Goal: Obtain resource: Download file/media

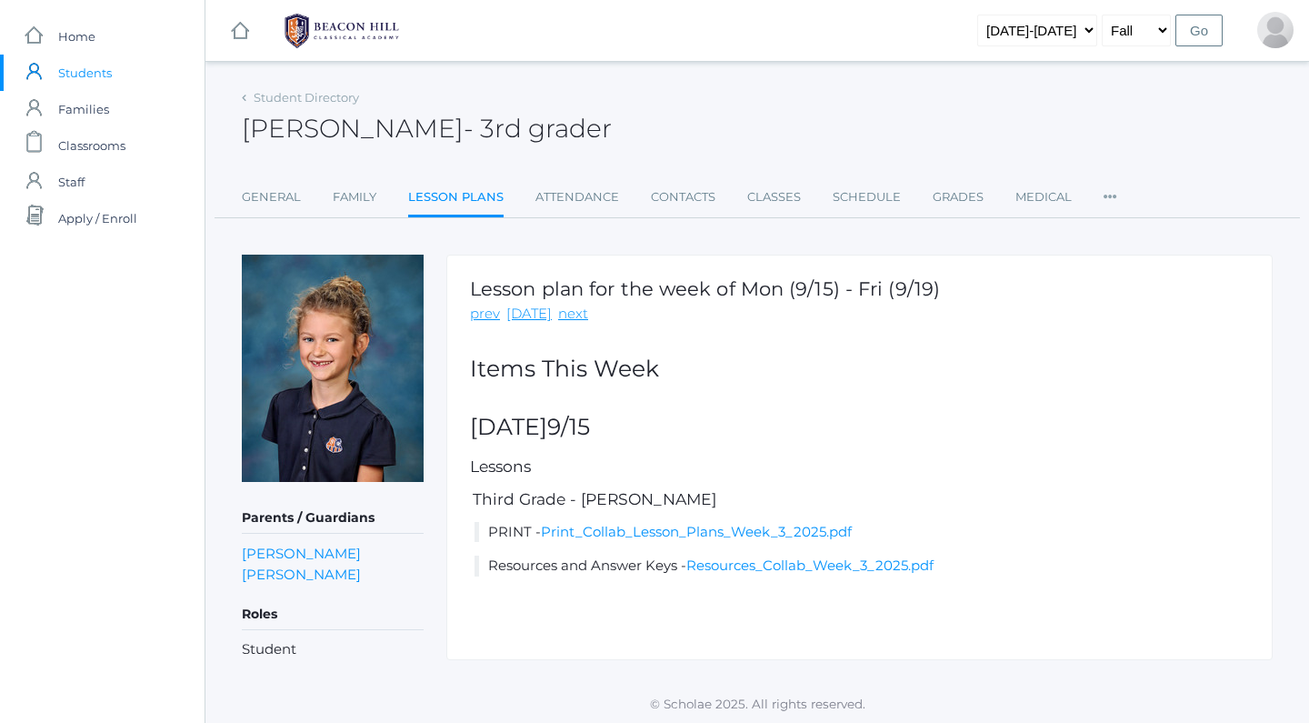
click at [82, 75] on span "Students" at bounding box center [85, 73] width 54 height 36
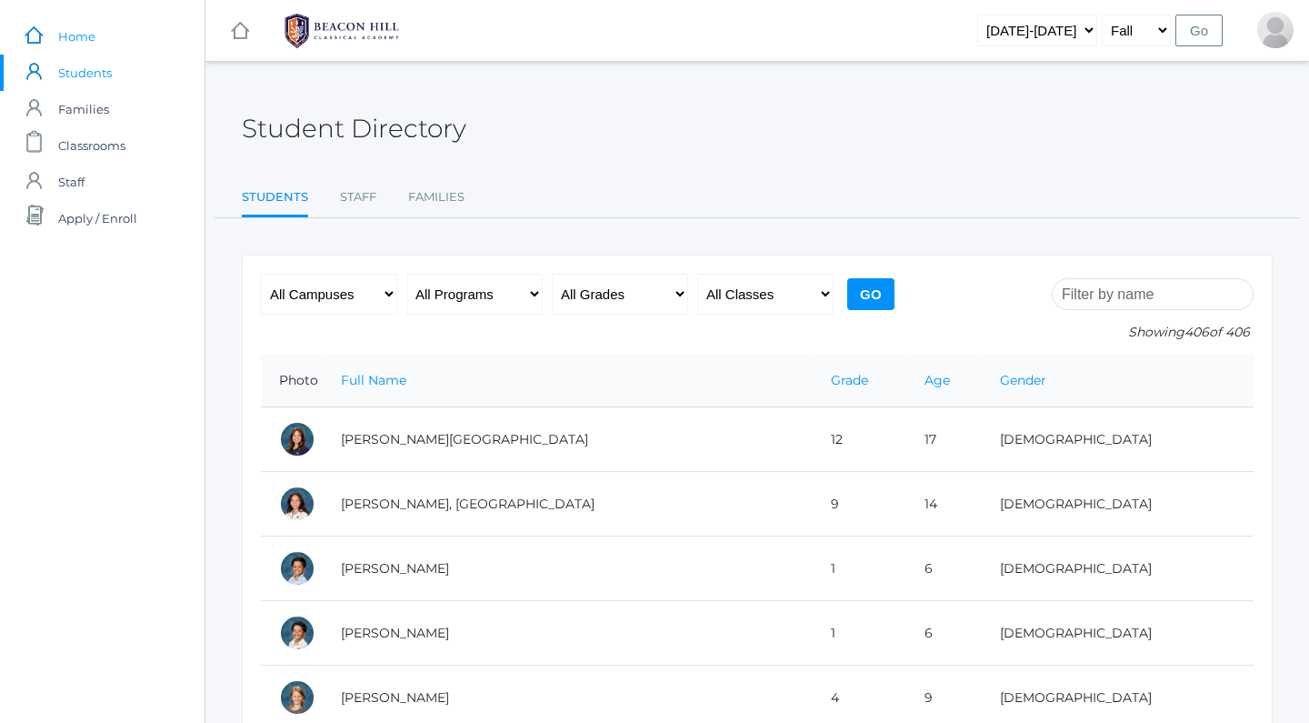
click at [87, 34] on span "Home" at bounding box center [76, 36] width 37 height 36
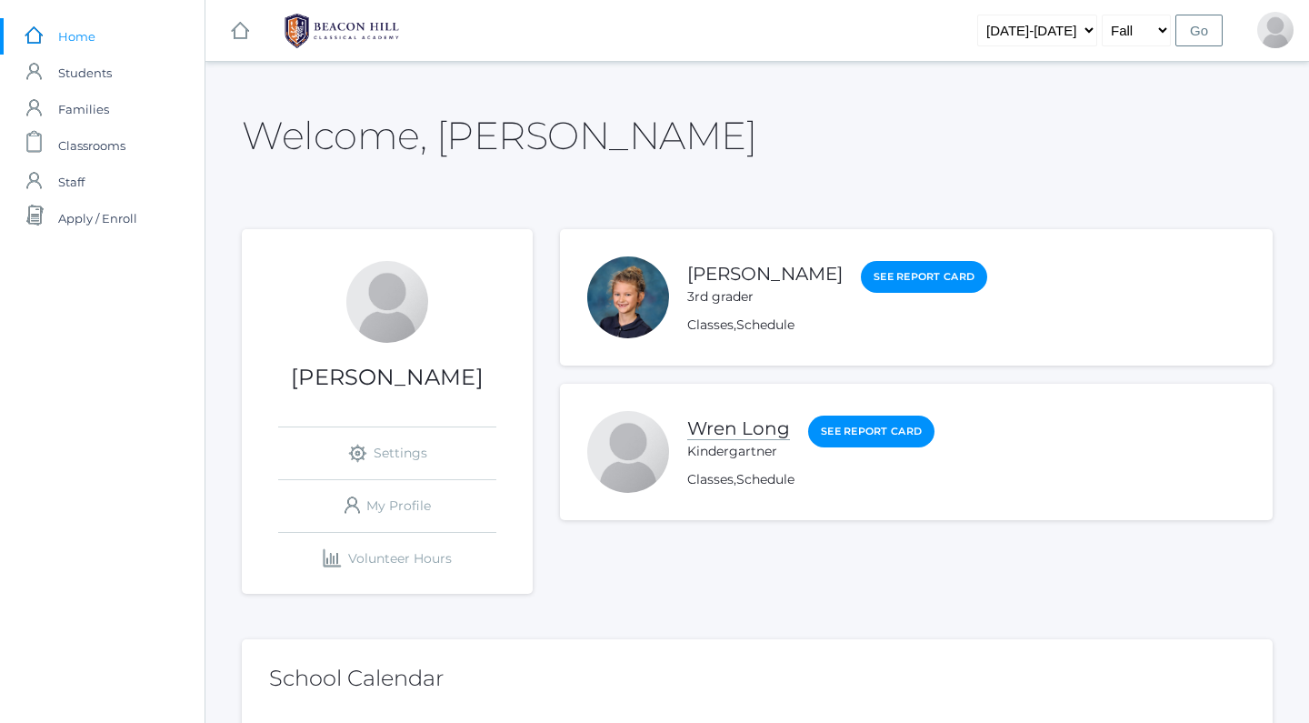
click at [723, 422] on link "Wren Long" at bounding box center [738, 428] width 103 height 23
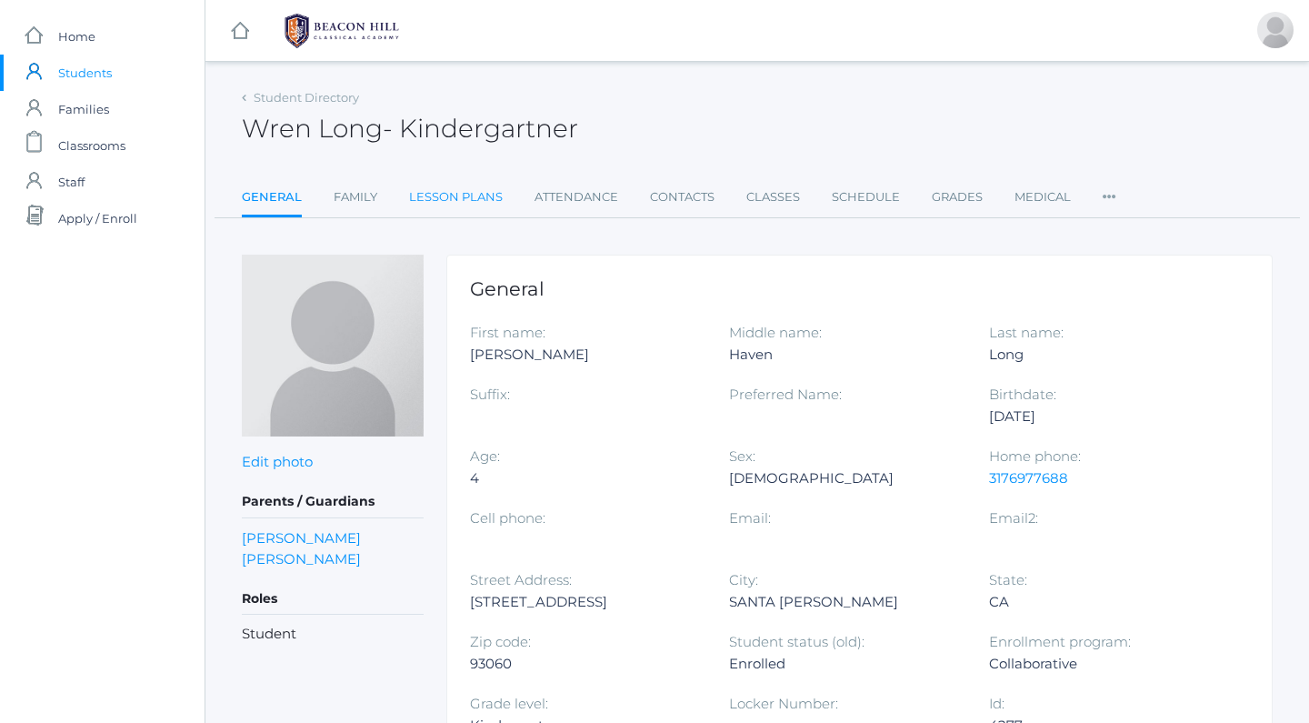
click at [456, 196] on link "Lesson Plans" at bounding box center [456, 197] width 94 height 36
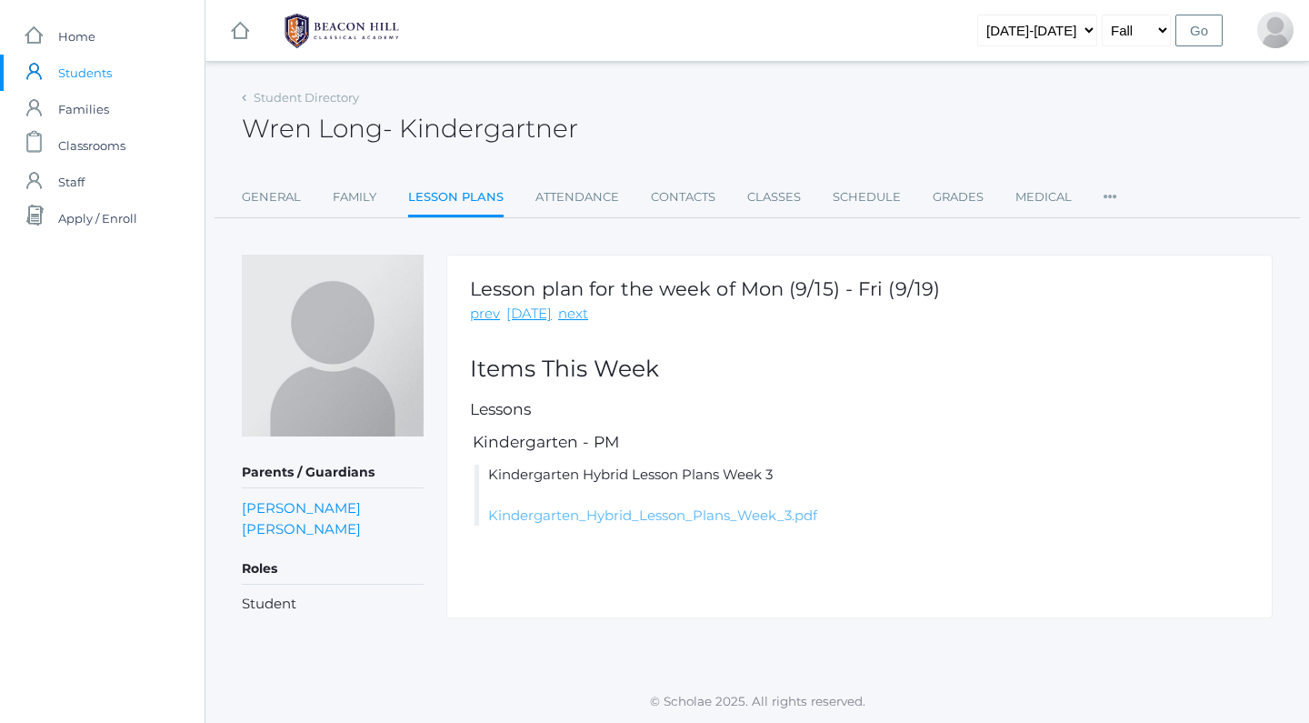
click at [614, 513] on link "Kindergarten_Hybrid_Lesson_Plans_Week_3.pdf" at bounding box center [652, 514] width 329 height 17
